Goal: Transaction & Acquisition: Obtain resource

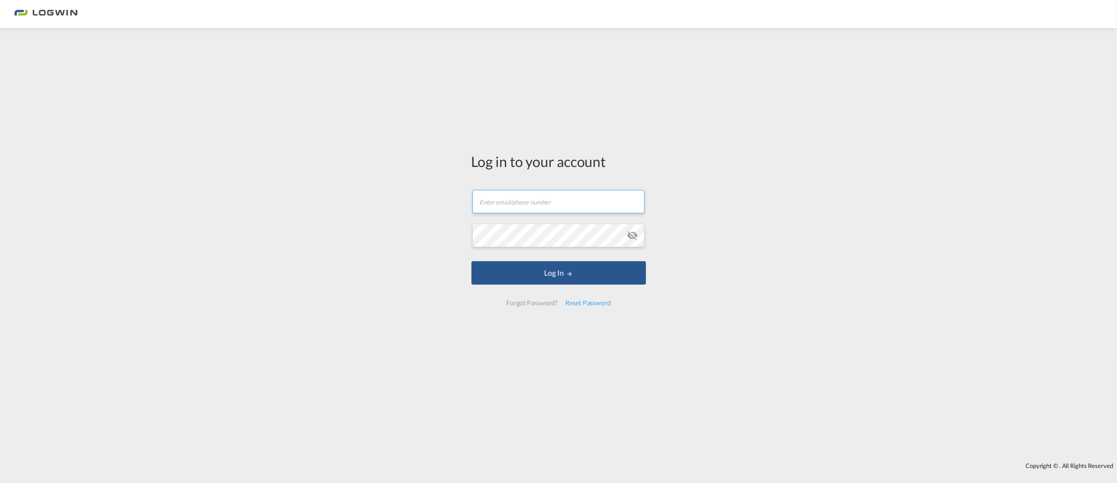
click at [500, 207] on input "text" at bounding box center [559, 201] width 172 height 23
type input "[EMAIL_ADDRESS][PERSON_NAME][DOMAIN_NAME]"
click at [472, 261] on button "Log In" at bounding box center [559, 272] width 175 height 23
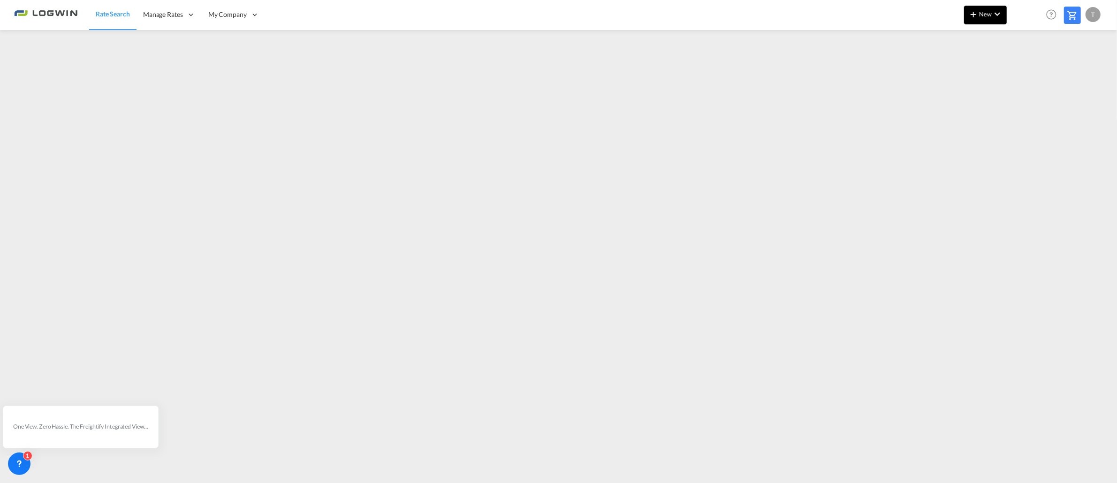
click at [973, 14] on md-icon "icon-plus 400-fg" at bounding box center [973, 13] width 11 height 11
click at [1025, 68] on span "Ratesheet" at bounding box center [1024, 70] width 10 height 19
click at [805, 26] on div "Rate Search Manage Rates Contract Rates My Rate Files Maintain Rates Single Upd…" at bounding box center [558, 14] width 1089 height 29
click at [984, 16] on span "New" at bounding box center [985, 14] width 35 height 8
click at [1023, 68] on span "Ratesheet" at bounding box center [1024, 70] width 10 height 19
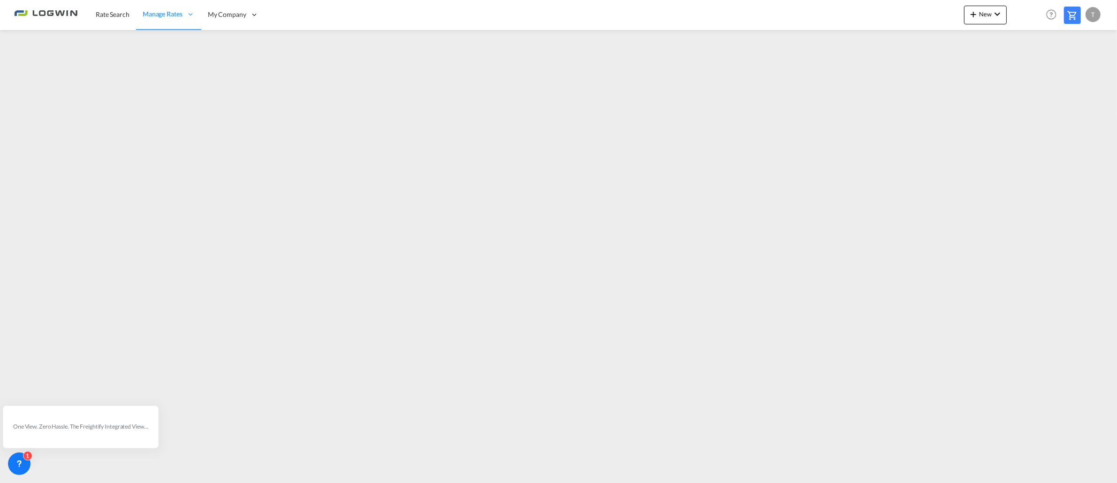
click at [1095, 17] on div "T" at bounding box center [1093, 14] width 15 height 15
click at [1084, 74] on button "Logout" at bounding box center [1082, 71] width 61 height 19
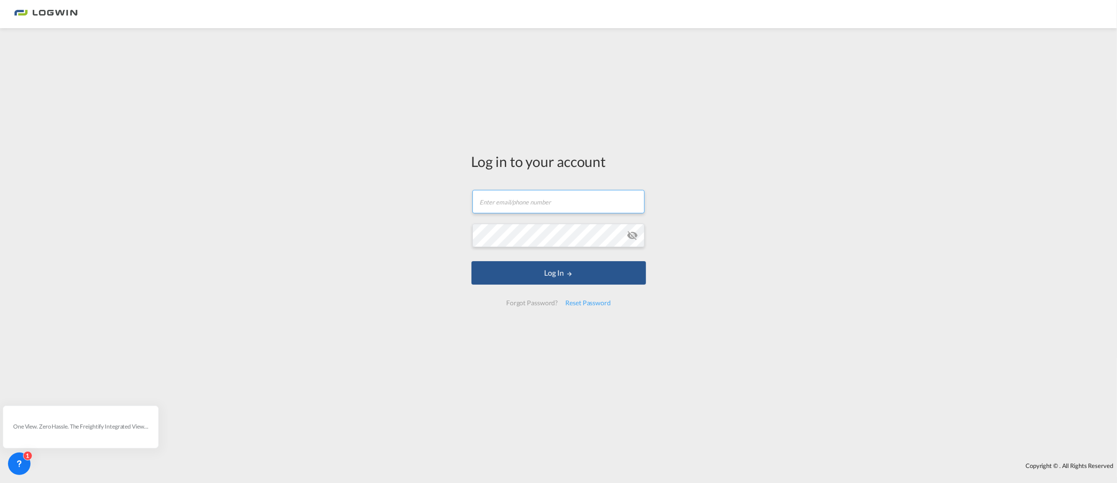
click at [522, 203] on input "text" at bounding box center [559, 201] width 172 height 23
type input "[EMAIL_ADDRESS][PERSON_NAME][DOMAIN_NAME]"
click at [472, 261] on button "Log In" at bounding box center [559, 272] width 175 height 23
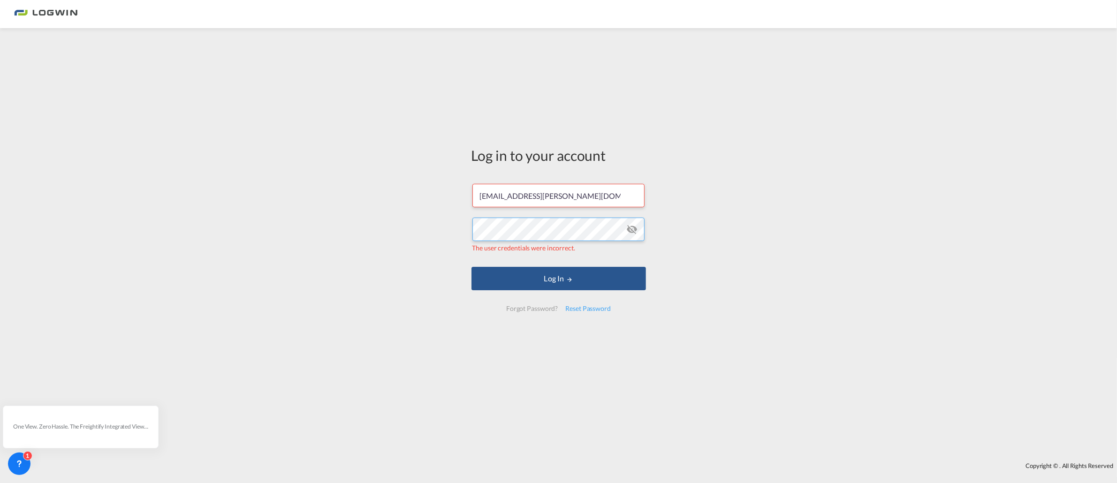
click at [472, 267] on button "Log In" at bounding box center [559, 278] width 175 height 23
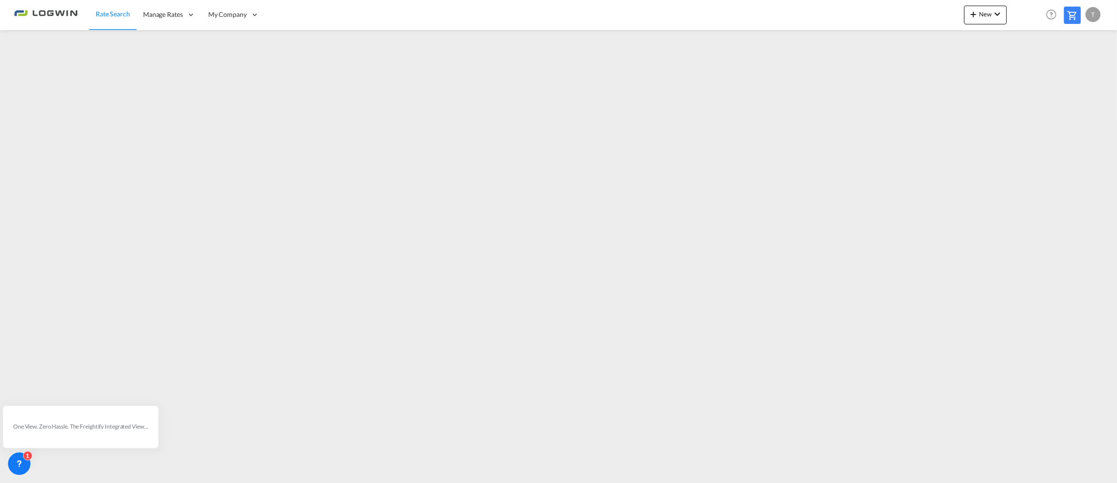
click at [1091, 14] on div "T" at bounding box center [1093, 14] width 15 height 15
click at [1078, 74] on button "Logout" at bounding box center [1082, 71] width 61 height 19
